Goal: Task Accomplishment & Management: Use online tool/utility

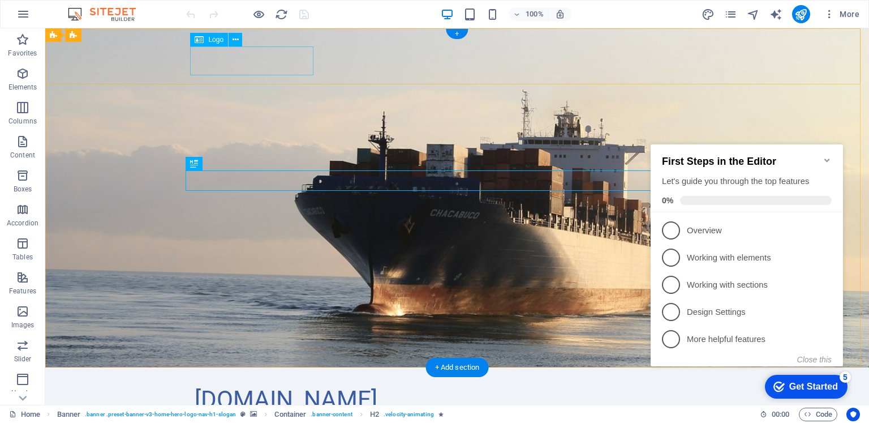
click at [244, 385] on div "[DOMAIN_NAME]" at bounding box center [457, 399] width 525 height 29
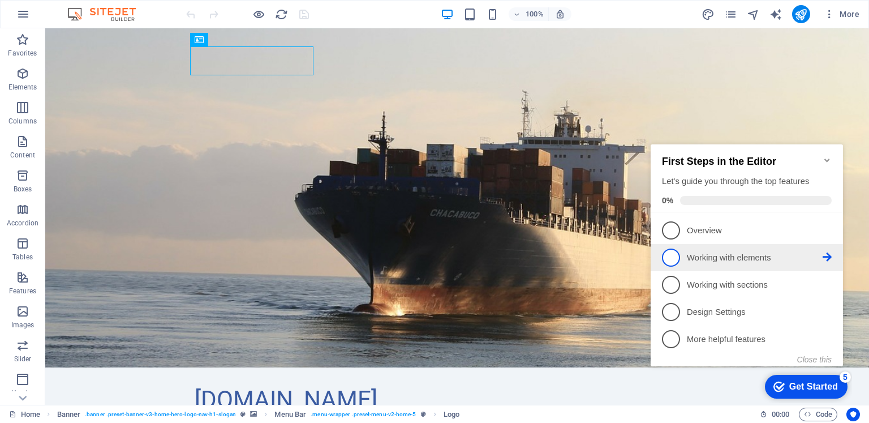
click at [671, 259] on span "2" at bounding box center [671, 257] width 18 height 18
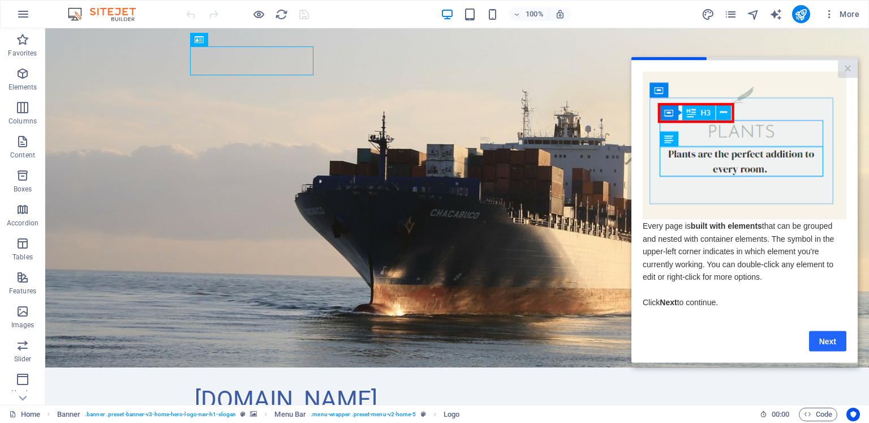
click at [830, 345] on link "Next" at bounding box center [827, 341] width 37 height 20
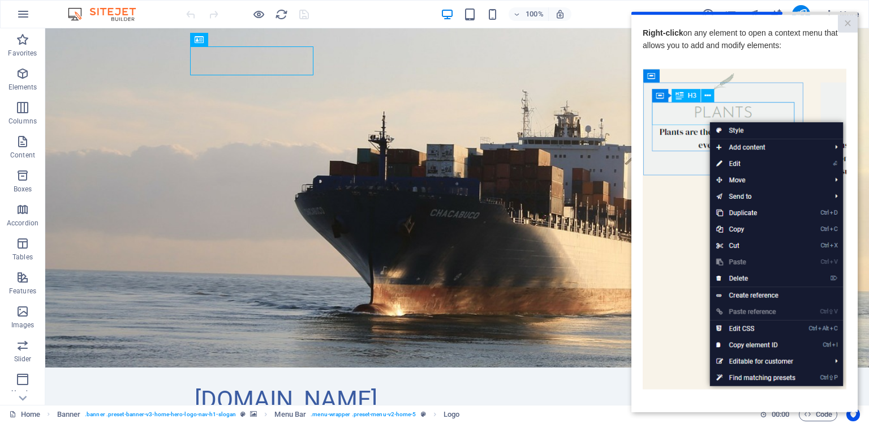
click at [731, 164] on img at bounding box center [745, 228] width 204 height 321
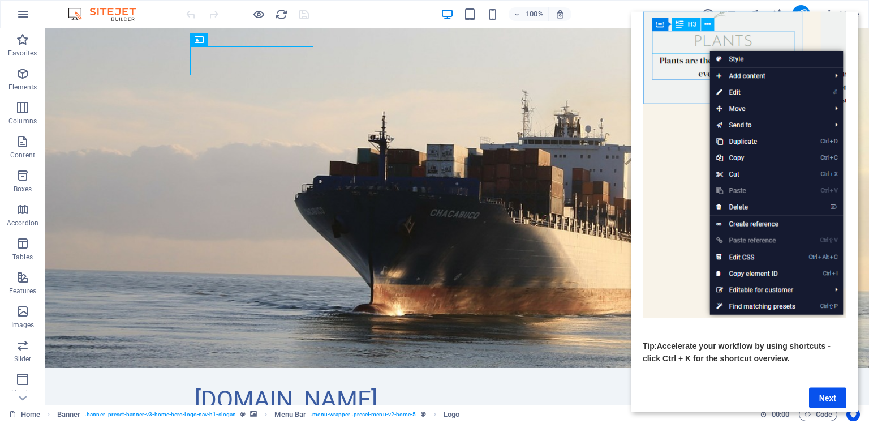
scroll to position [91, 0]
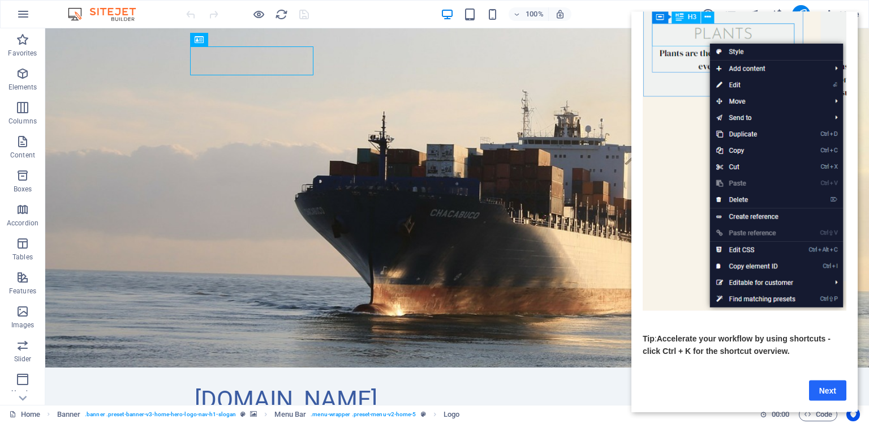
click at [819, 382] on link "Next" at bounding box center [827, 390] width 37 height 20
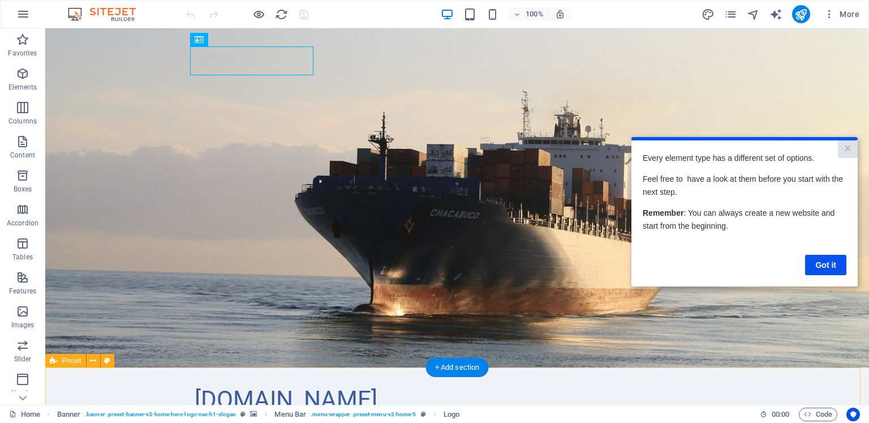
scroll to position [0, 0]
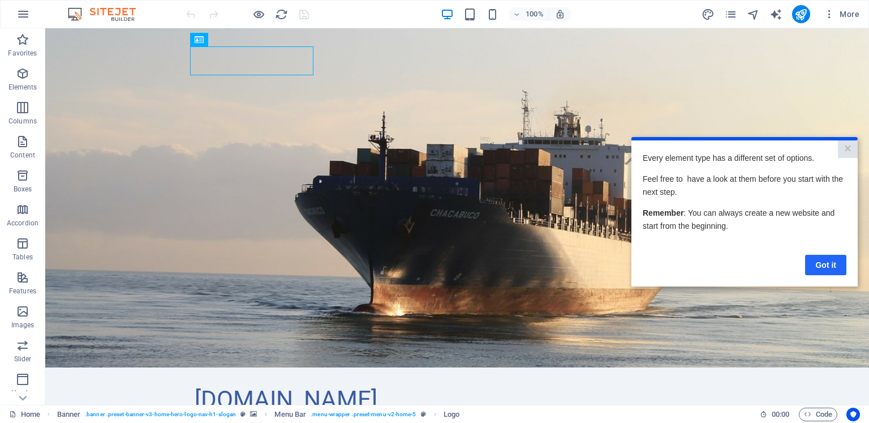
click at [825, 269] on link "Got it" at bounding box center [825, 264] width 41 height 20
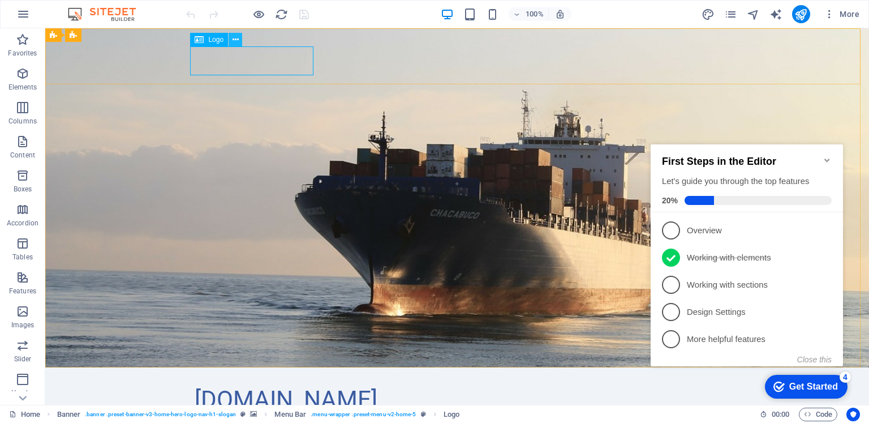
click at [236, 39] on icon at bounding box center [236, 40] width 6 height 12
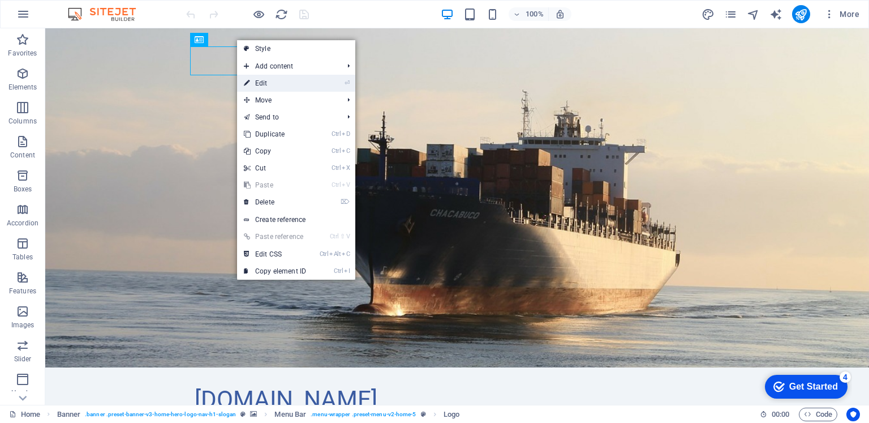
click at [258, 85] on link "⏎ Edit" at bounding box center [275, 83] width 76 height 17
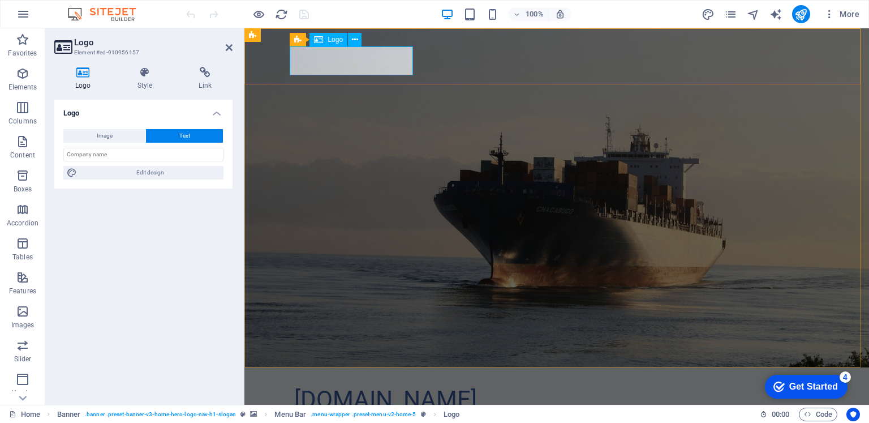
click at [316, 385] on div "[DOMAIN_NAME]" at bounding box center [556, 399] width 525 height 29
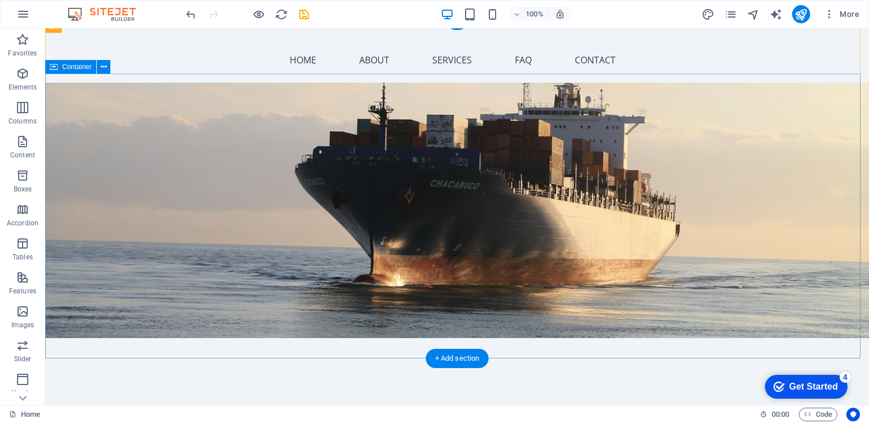
scroll to position [75, 0]
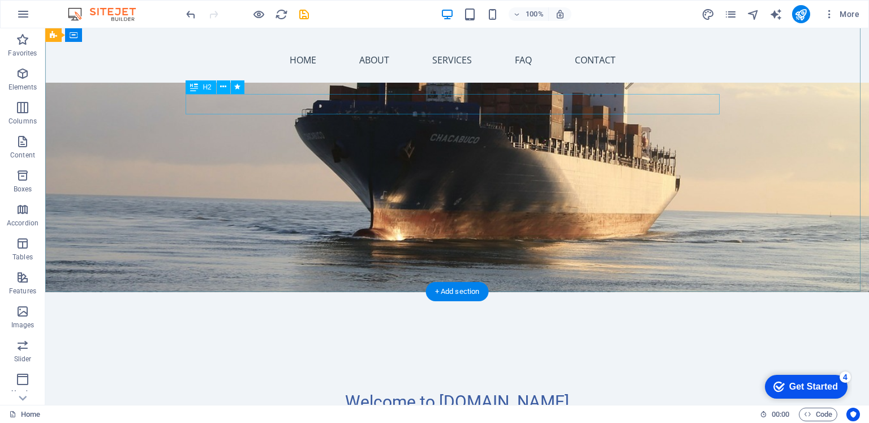
click at [408, 392] on div "Welcome to [DOMAIN_NAME]" at bounding box center [457, 402] width 534 height 20
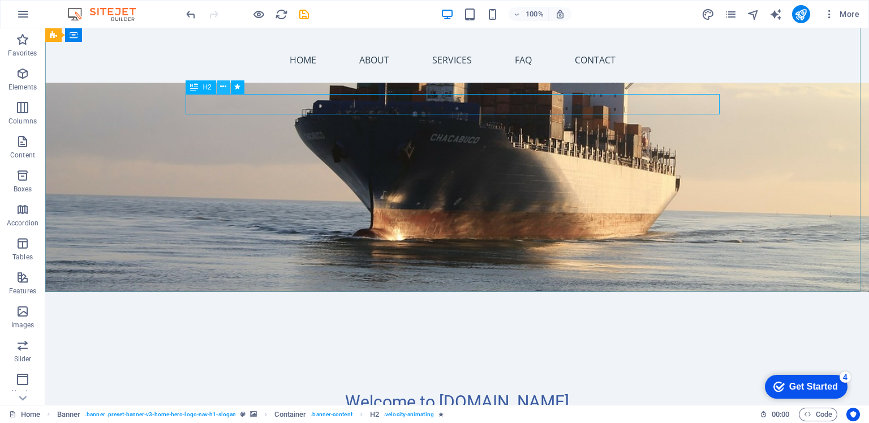
click at [0, 0] on icon at bounding box center [0, 0] width 0 height 0
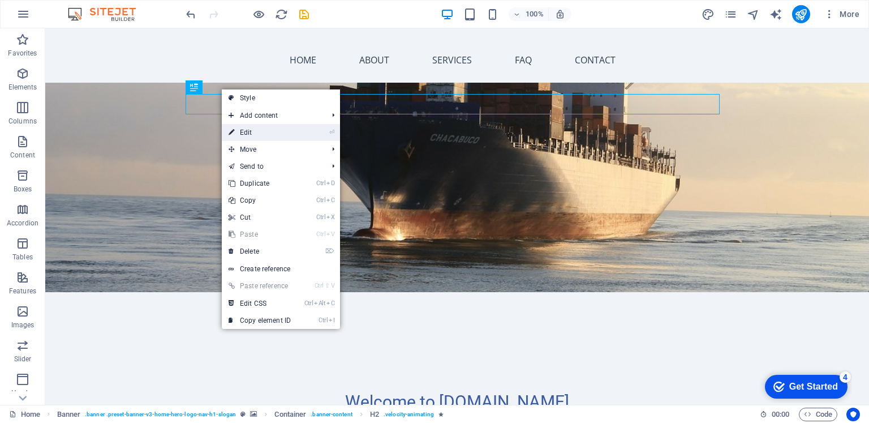
click at [285, 136] on link "⏎ Edit" at bounding box center [260, 132] width 76 height 17
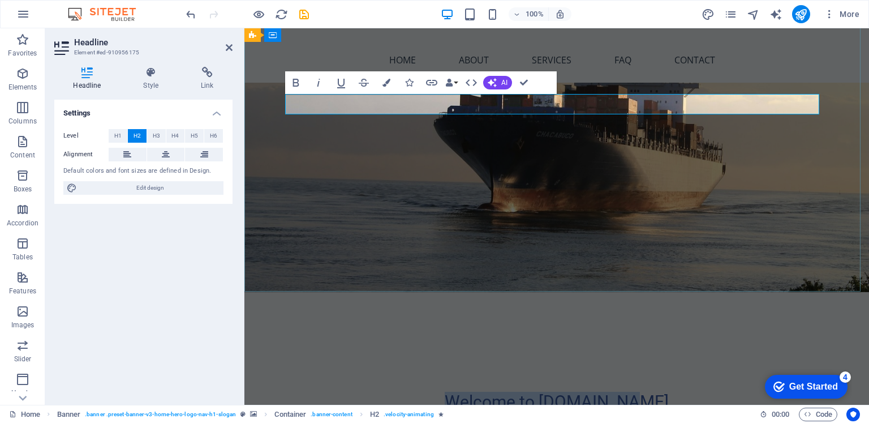
click at [486, 392] on h2 "Welcome to [DOMAIN_NAME]" at bounding box center [557, 402] width 534 height 20
click at [500, 392] on h2 "Welcome to [DOMAIN_NAME]" at bounding box center [557, 402] width 534 height 20
click at [641, 392] on h2 "Welcome to [DOMAIN_NAME]" at bounding box center [557, 402] width 534 height 20
click at [625, 392] on h2 "Welcome to EXIM online training" at bounding box center [557, 402] width 534 height 20
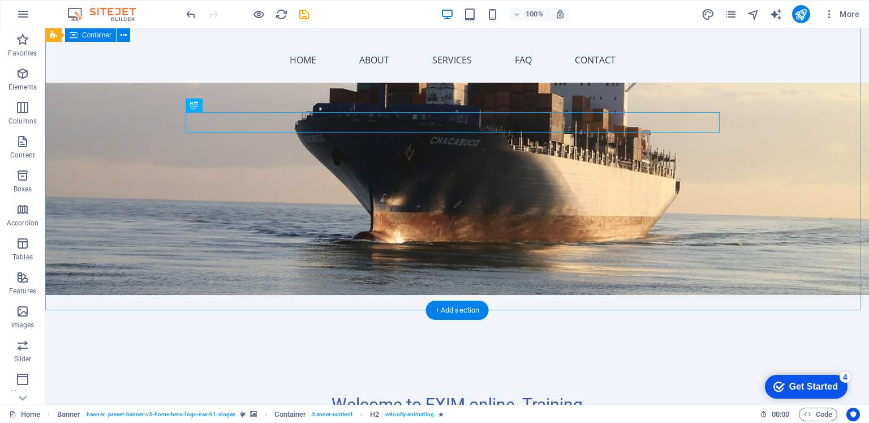
scroll to position [0, 0]
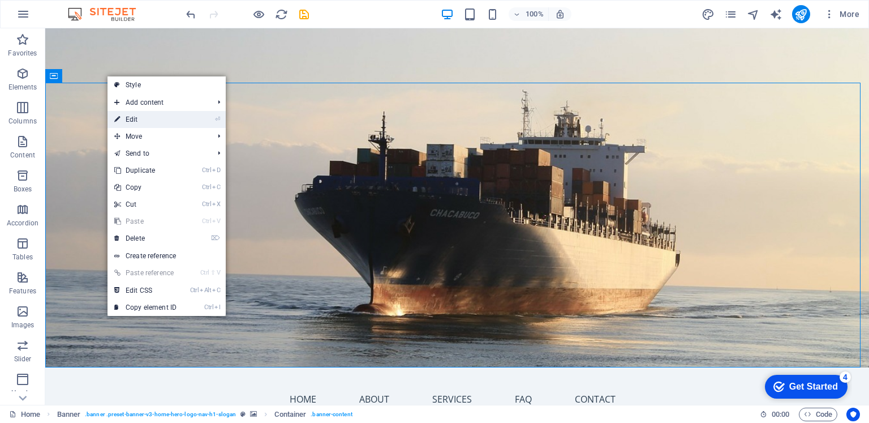
click at [137, 120] on link "⏎ Edit" at bounding box center [146, 119] width 76 height 17
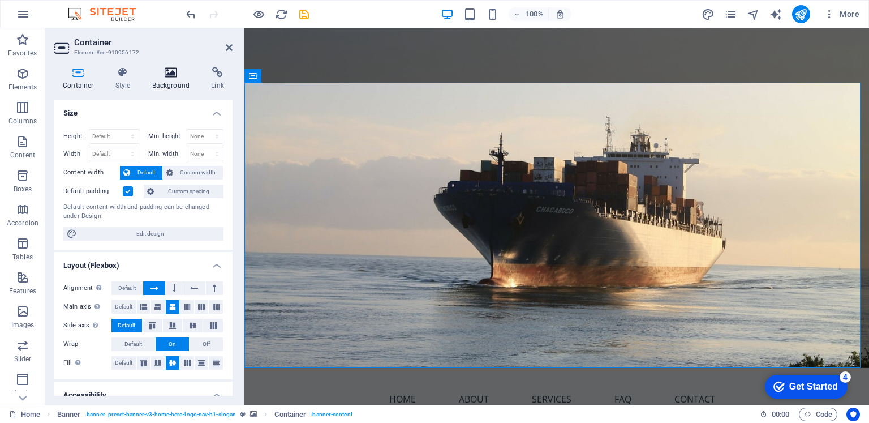
click at [173, 73] on icon at bounding box center [171, 72] width 55 height 11
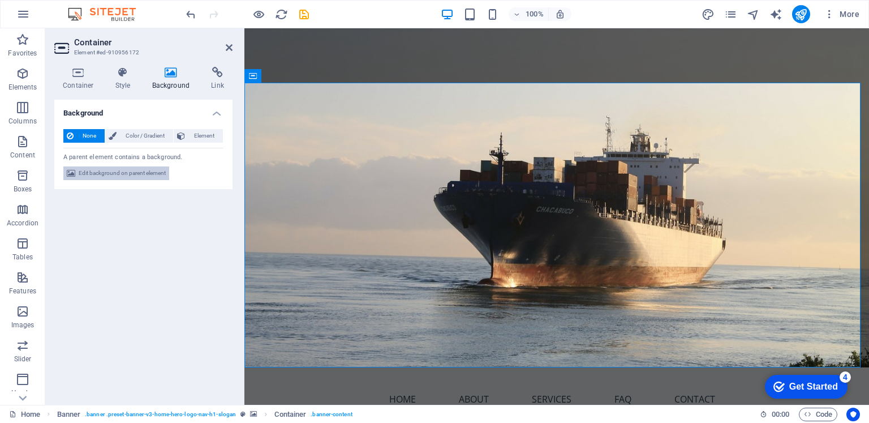
click at [160, 175] on span "Edit background on parent element" at bounding box center [122, 173] width 87 height 14
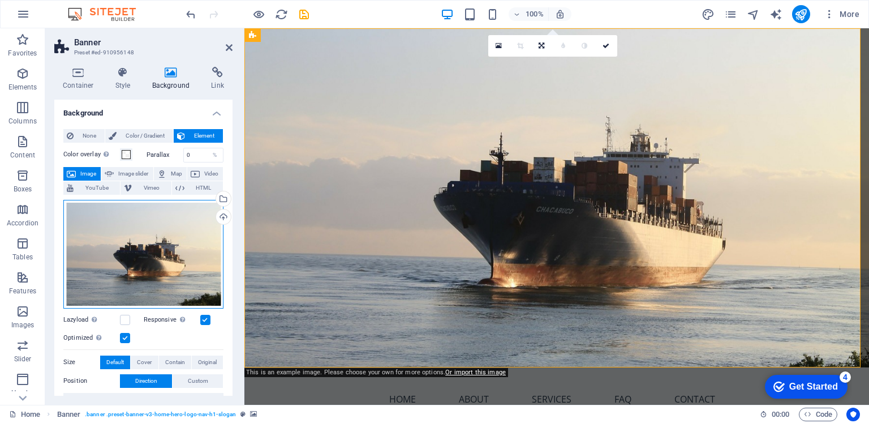
click at [145, 252] on div "Drag files here, click to choose files or select files from Files or our free s…" at bounding box center [143, 254] width 160 height 109
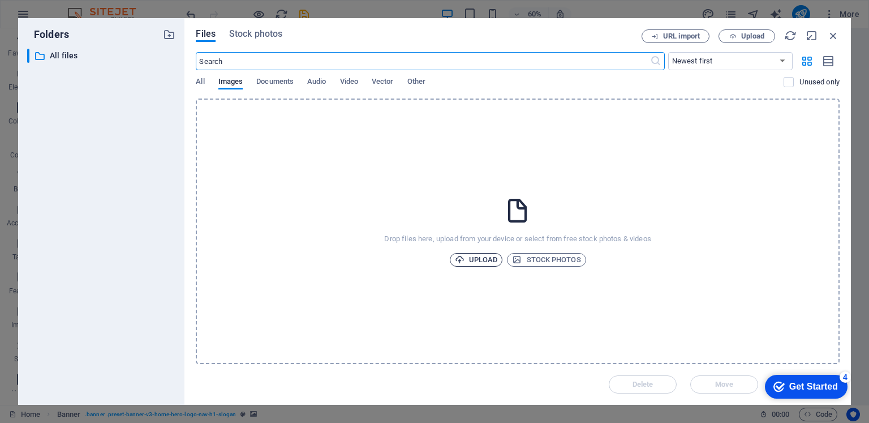
click at [465, 263] on span "Upload" at bounding box center [476, 260] width 43 height 14
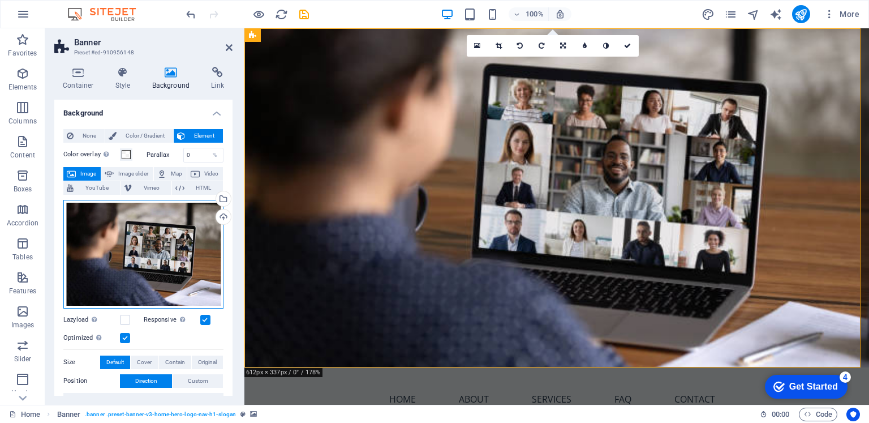
click at [137, 246] on div "Drag files here, click to choose files or select files from Files or our free s…" at bounding box center [143, 254] width 160 height 109
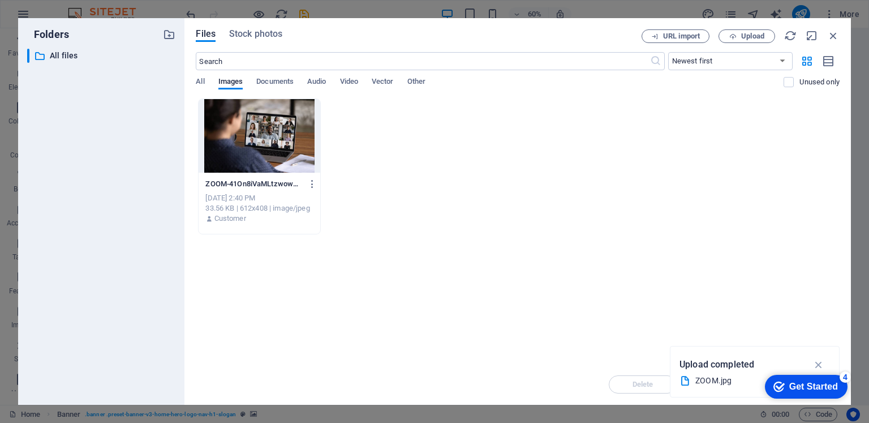
click at [256, 145] on div at bounding box center [259, 136] width 121 height 74
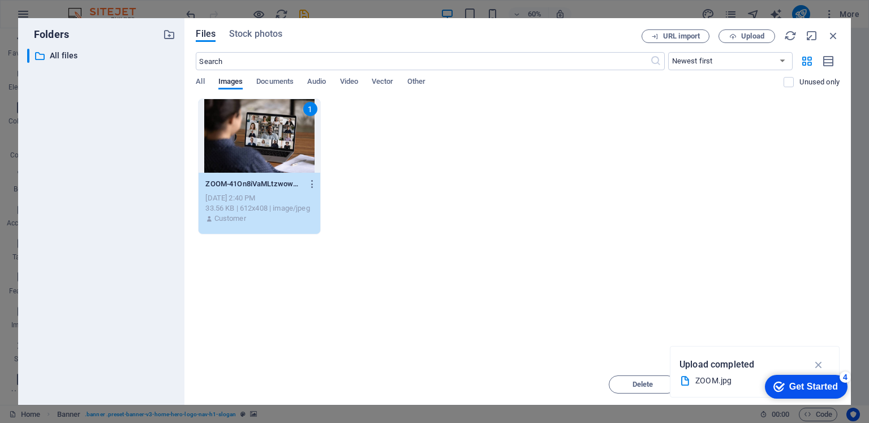
click at [256, 145] on div "1" at bounding box center [259, 136] width 121 height 74
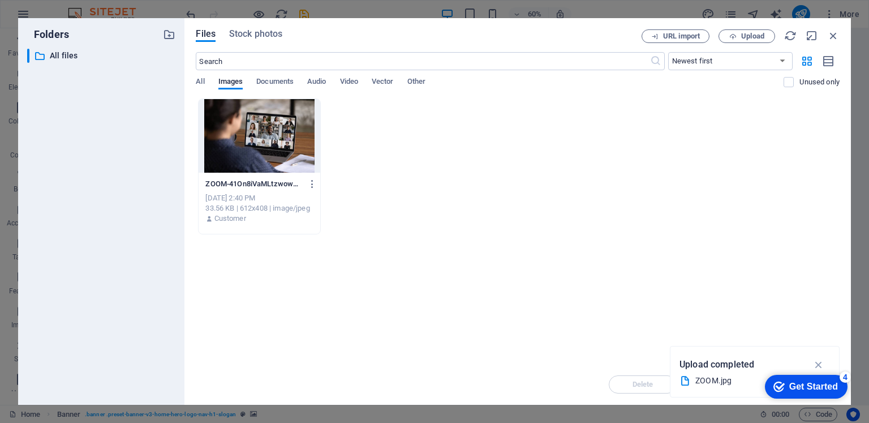
click at [256, 145] on div at bounding box center [259, 136] width 121 height 74
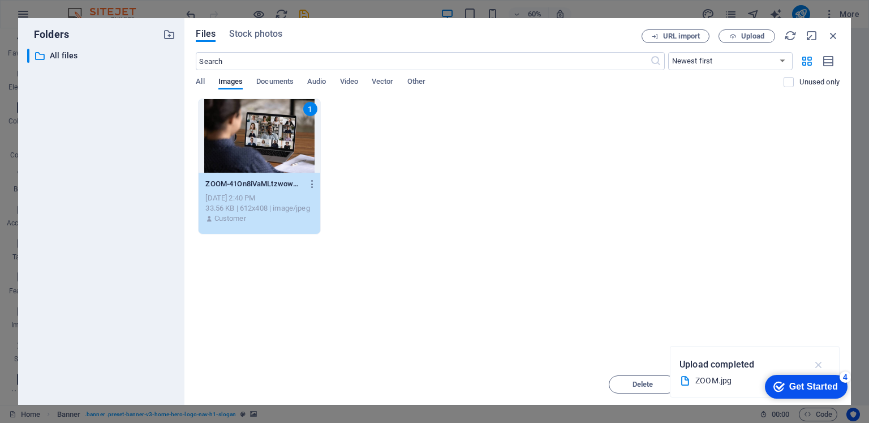
click at [821, 362] on icon "button" at bounding box center [819, 364] width 13 height 12
click at [624, 389] on button "Delete" at bounding box center [643, 384] width 68 height 18
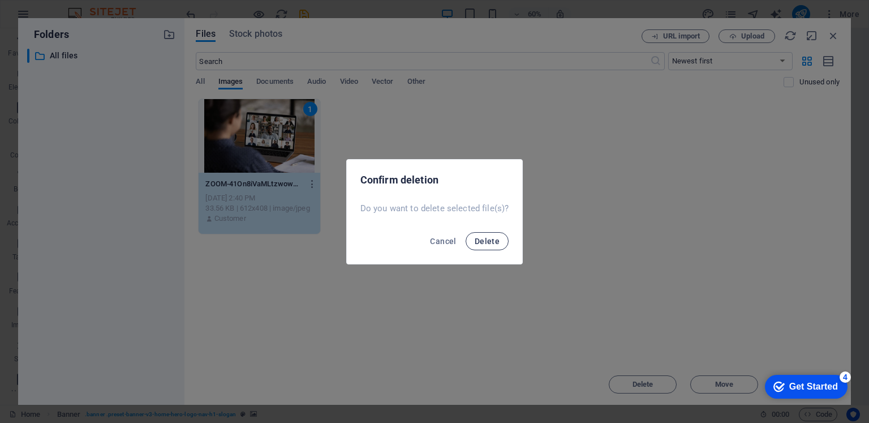
click at [474, 247] on button "Delete" at bounding box center [487, 241] width 43 height 18
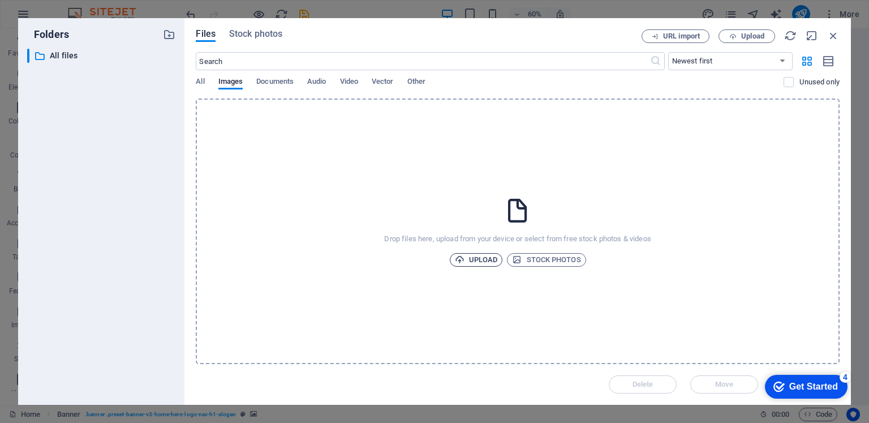
click at [491, 258] on span "Upload" at bounding box center [476, 260] width 43 height 14
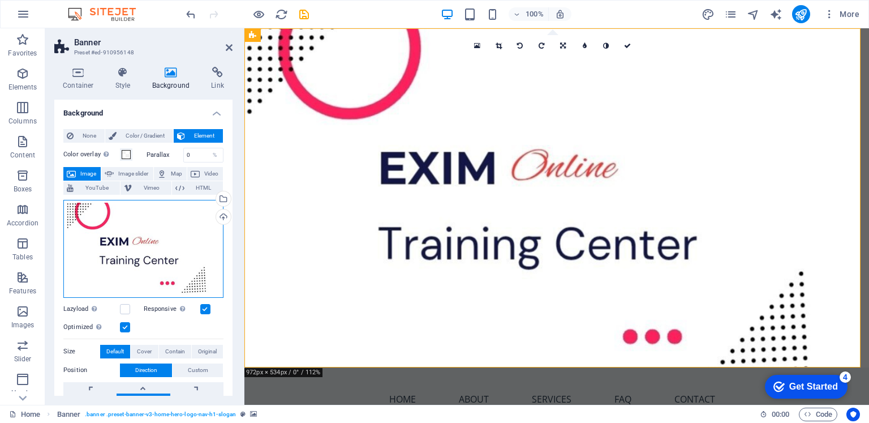
click at [164, 259] on div "Drag files here, click to choose files or select files from Files or our free s…" at bounding box center [143, 249] width 160 height 98
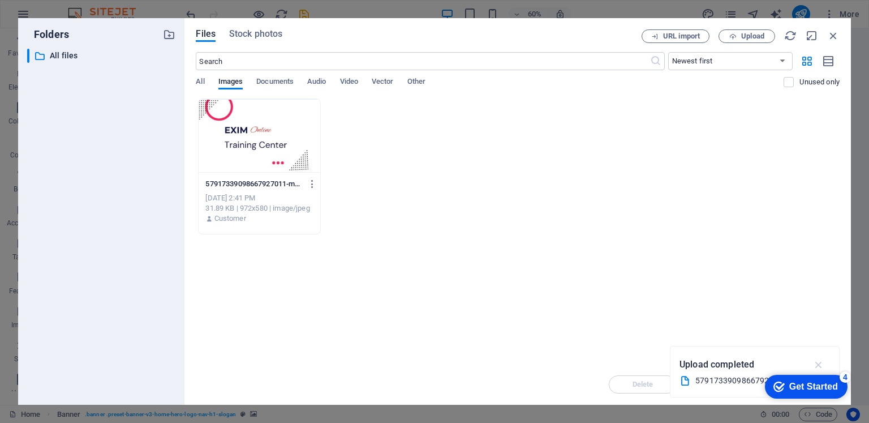
click at [818, 364] on icon "button" at bounding box center [819, 364] width 13 height 12
click at [241, 160] on div at bounding box center [259, 136] width 121 height 74
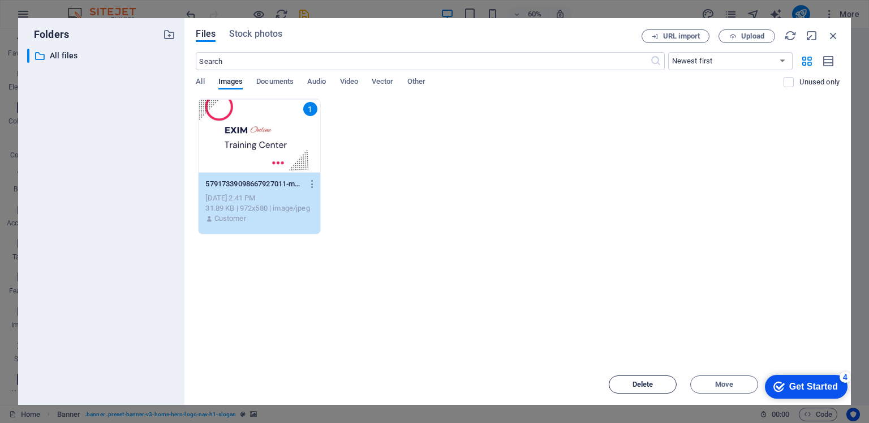
click at [651, 383] on span "Delete" at bounding box center [643, 384] width 21 height 7
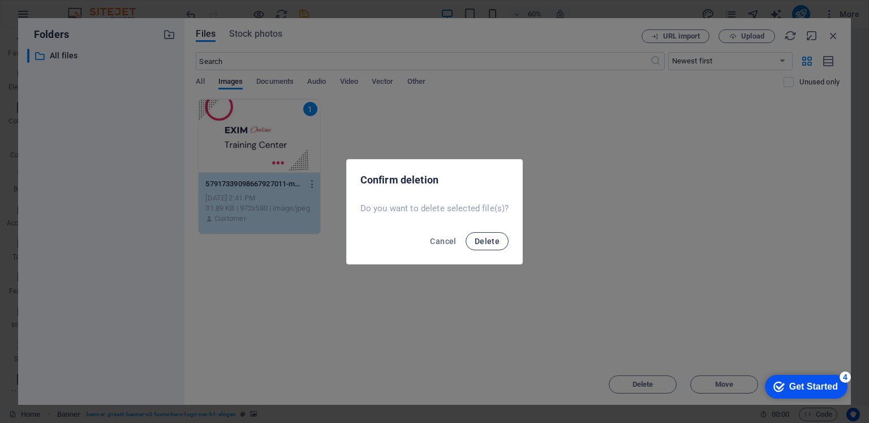
click at [484, 248] on button "Delete" at bounding box center [487, 241] width 43 height 18
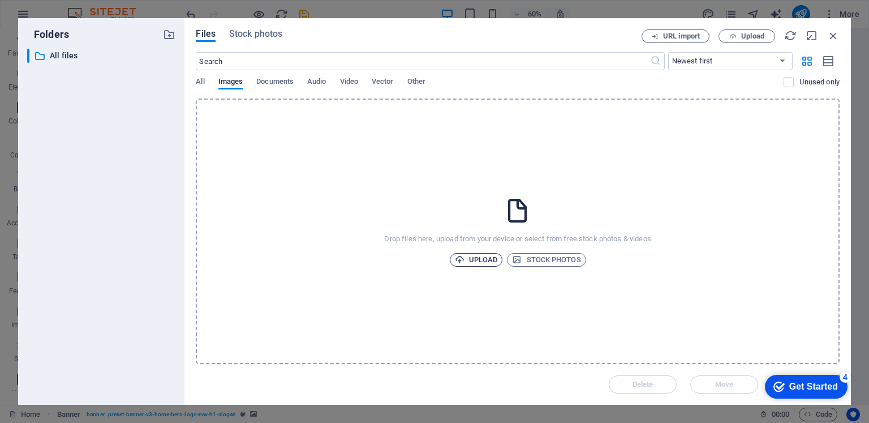
click at [484, 262] on span "Upload" at bounding box center [476, 260] width 43 height 14
